Goal: Information Seeking & Learning: Check status

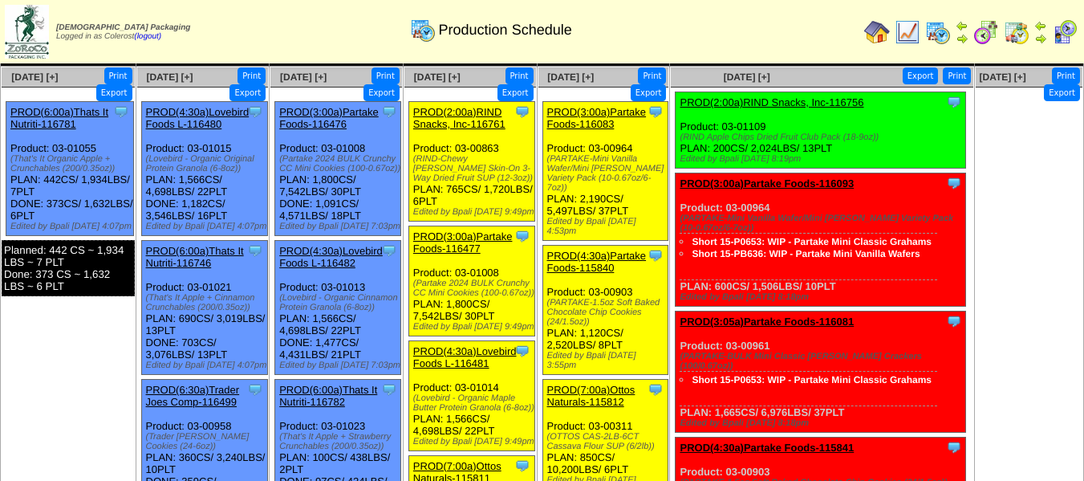
scroll to position [42, 0]
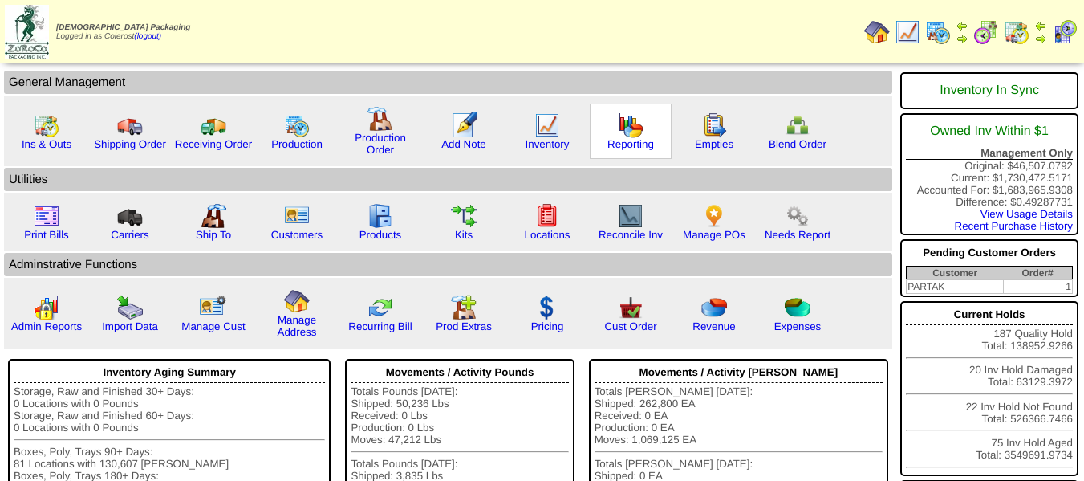
click at [623, 150] on div "Reporting" at bounding box center [631, 131] width 82 height 55
click at [625, 144] on link "Reporting" at bounding box center [631, 144] width 47 height 12
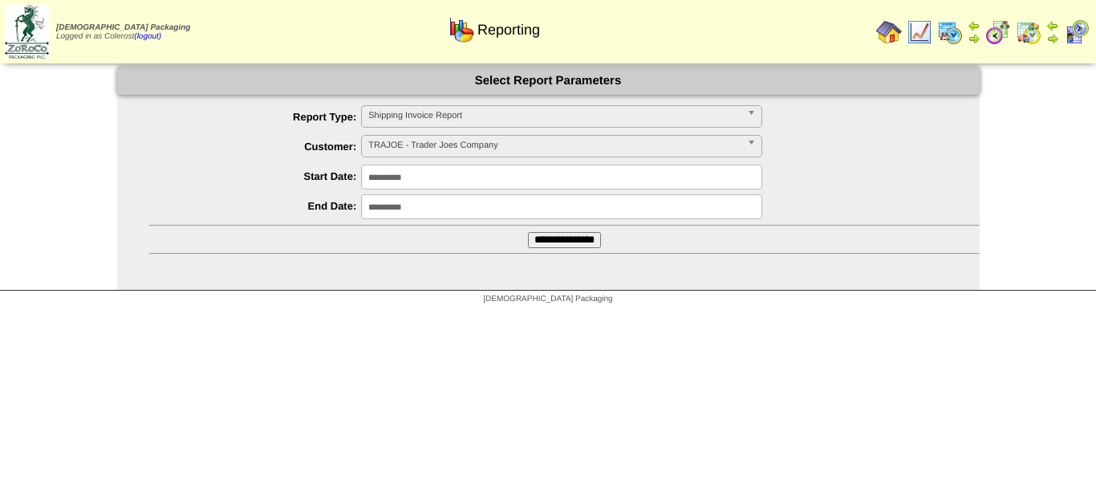
click at [414, 141] on span "TRAJOE - Trader Joes Company" at bounding box center [554, 145] width 372 height 19
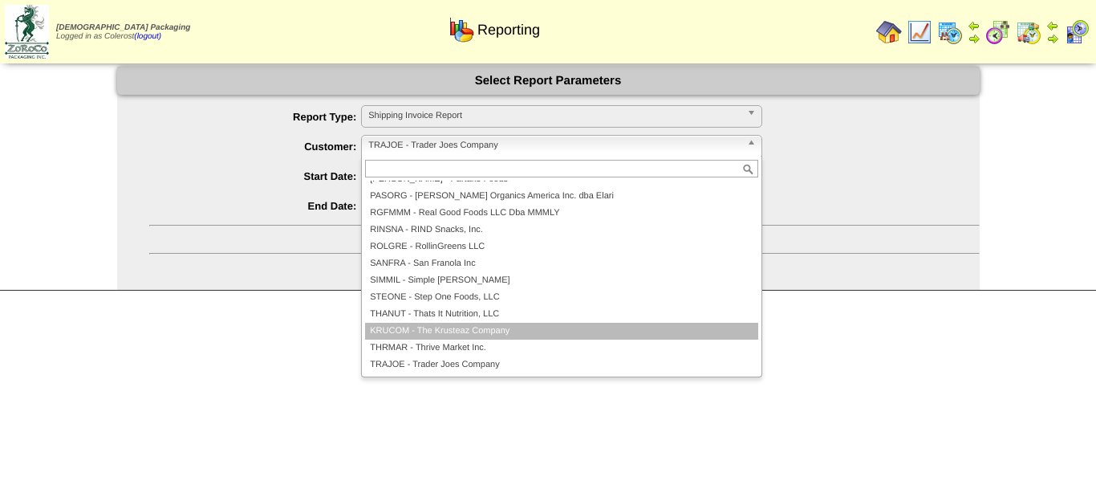
click at [416, 331] on li "KRUCOM - The Krusteaz Company" at bounding box center [561, 331] width 393 height 17
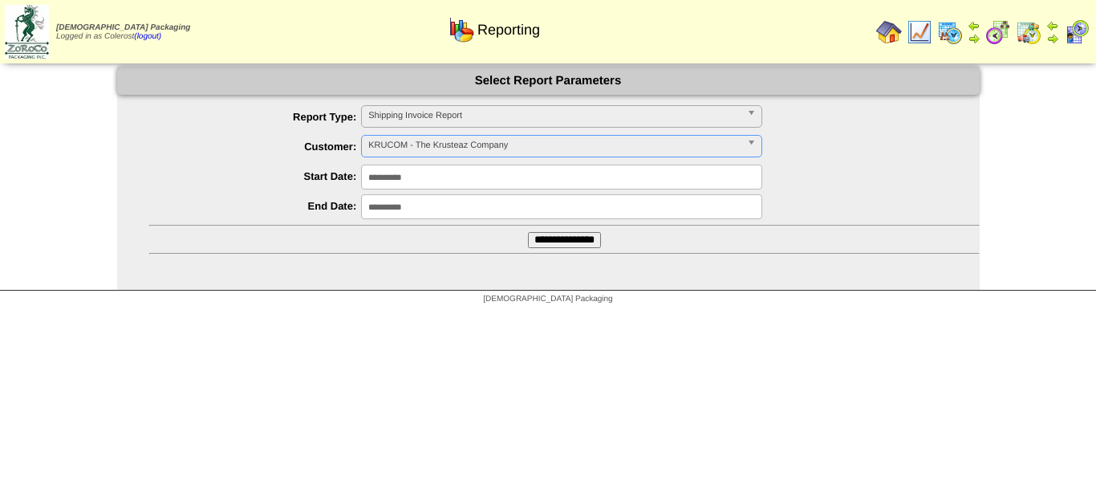
click at [539, 242] on input "**********" at bounding box center [564, 240] width 73 height 16
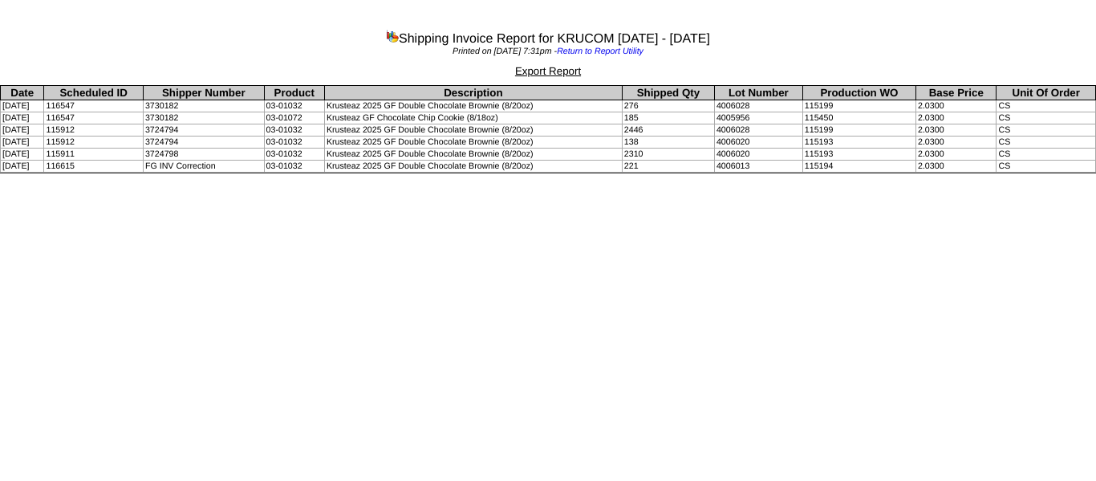
click at [184, 116] on td "3730182" at bounding box center [203, 118] width 121 height 12
click at [201, 119] on td "3730182" at bounding box center [203, 118] width 121 height 12
click at [180, 117] on td "3730182" at bounding box center [203, 118] width 121 height 12
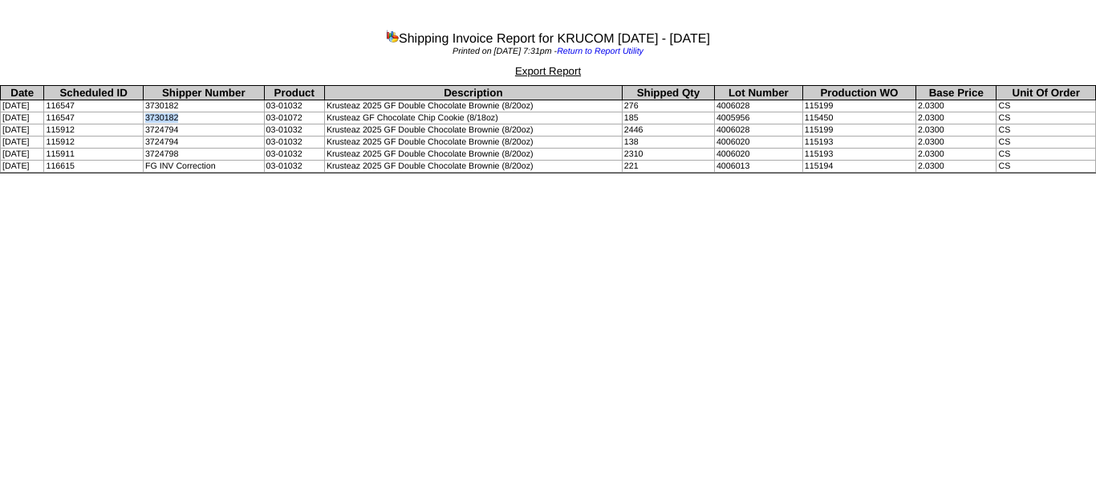
click at [180, 117] on td "3730182" at bounding box center [203, 118] width 121 height 12
click at [210, 119] on td "3730182" at bounding box center [203, 118] width 121 height 12
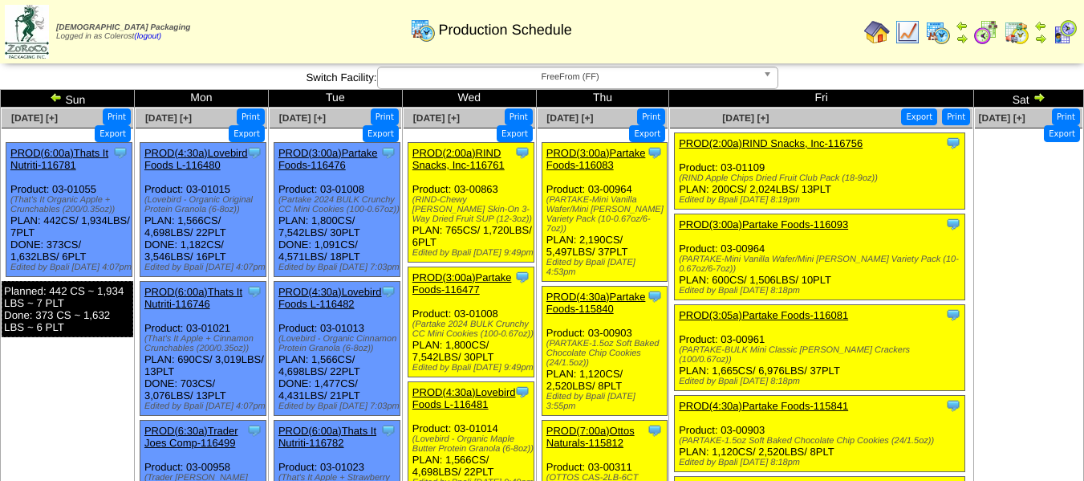
click at [479, 75] on span "FreeFrom (FF)" at bounding box center [570, 76] width 372 height 19
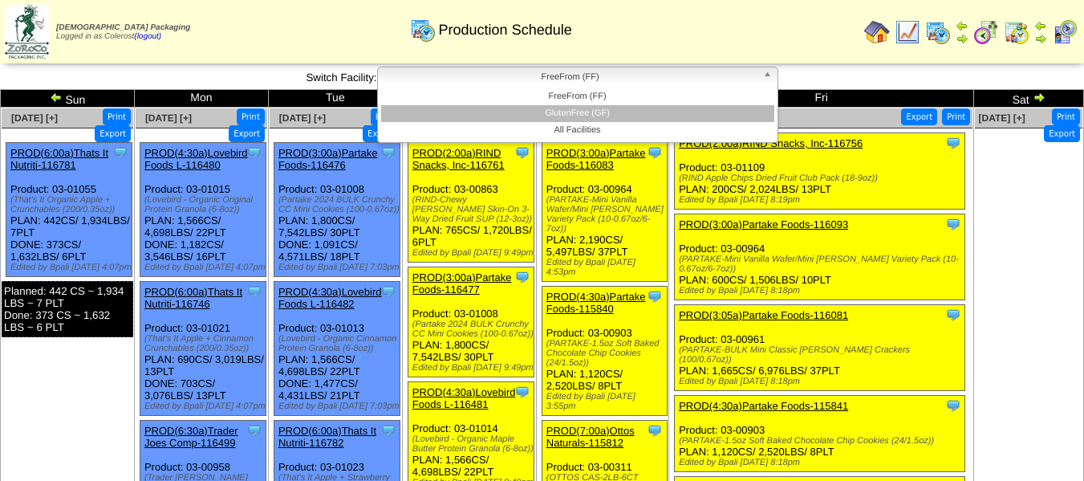
click at [484, 118] on li "GlutenFree (GF)" at bounding box center [577, 113] width 393 height 17
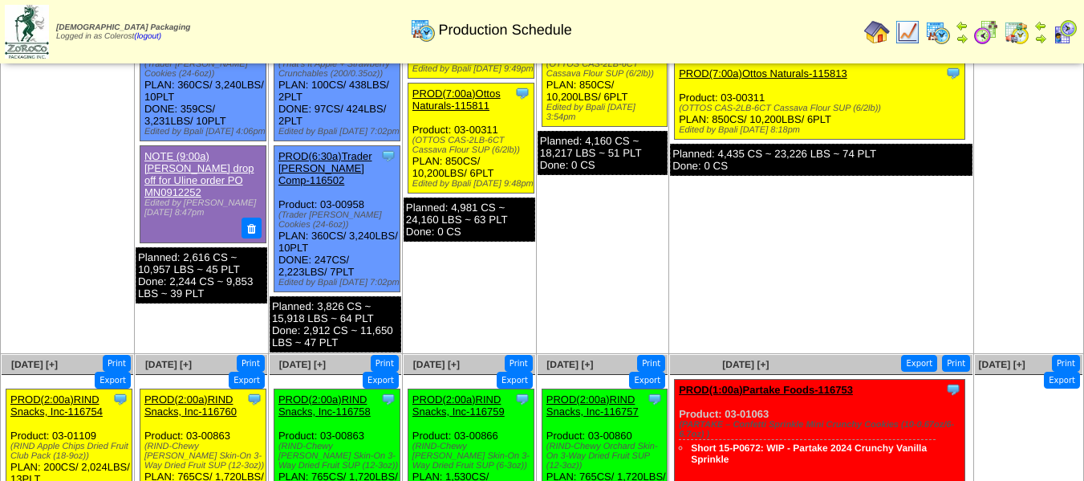
scroll to position [181, 0]
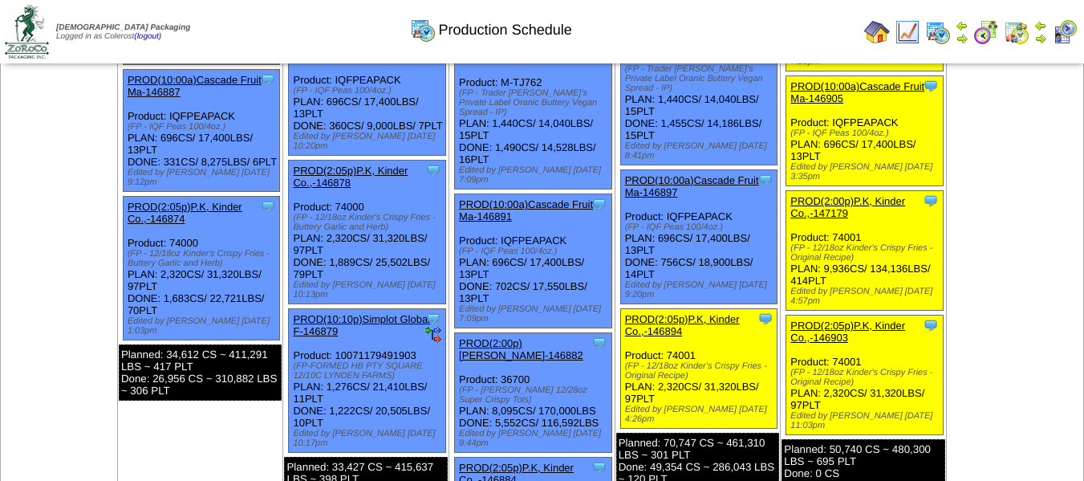
scroll to position [680, 0]
